Goal: Check status: Check status

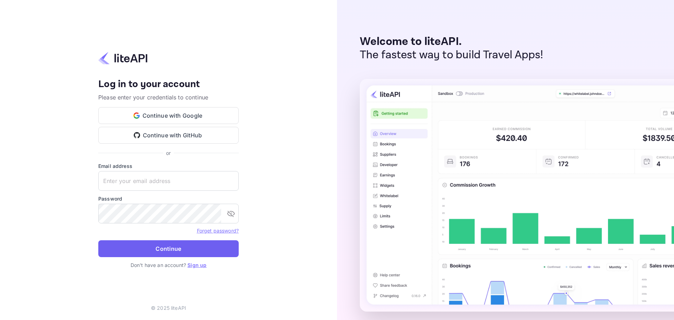
type input "[PERSON_NAME][EMAIL_ADDRESS][DOMAIN_NAME]"
click at [163, 245] on button "Continue" at bounding box center [168, 248] width 140 height 17
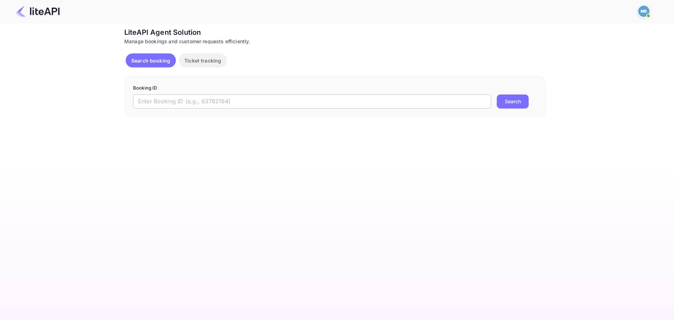
click at [216, 103] on input "text" at bounding box center [312, 101] width 358 height 14
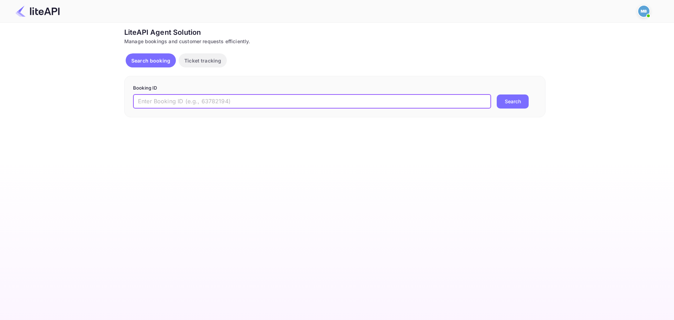
paste input "8792943"
type input "8792943"
click at [496, 94] on button "Search" at bounding box center [512, 101] width 32 height 14
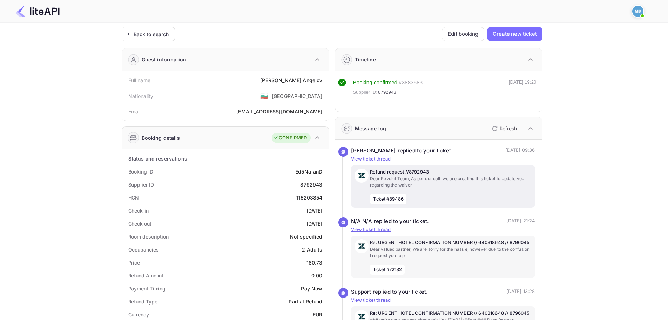
click at [477, 179] on p "Dear Revolut Team, As per our call, we are creating this ticket to update you r…" at bounding box center [451, 181] width 162 height 13
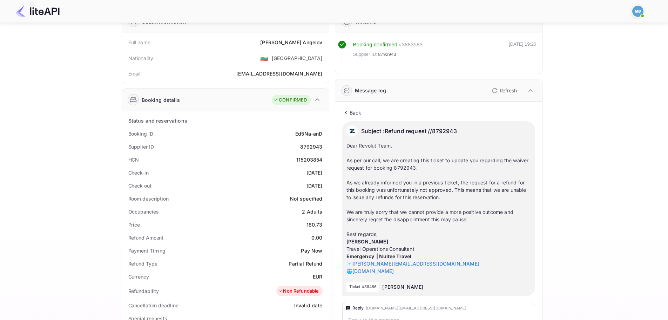
scroll to position [70, 0]
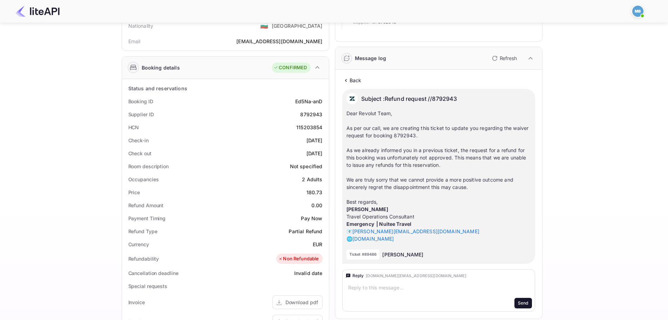
click at [352, 81] on p "Back" at bounding box center [356, 79] width 12 height 7
